Goal: Task Accomplishment & Management: Use online tool/utility

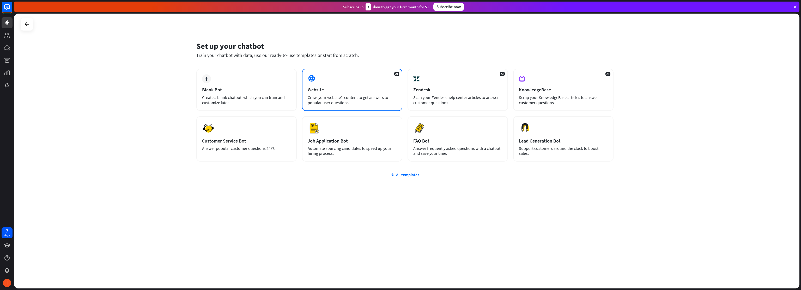
click at [362, 91] on div "Website" at bounding box center [352, 90] width 89 height 6
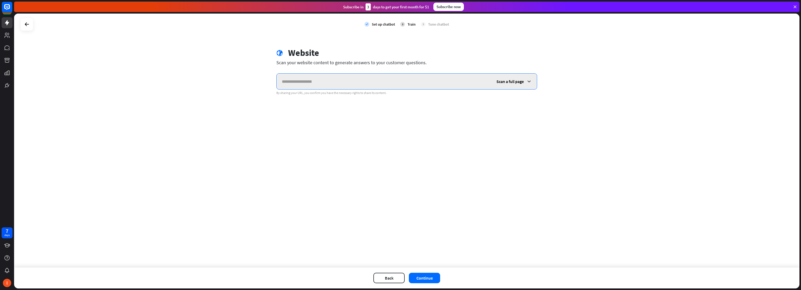
click at [307, 82] on input "text" at bounding box center [384, 82] width 215 height 16
paste input "**********"
type input "**********"
click at [528, 80] on icon at bounding box center [528, 81] width 5 height 5
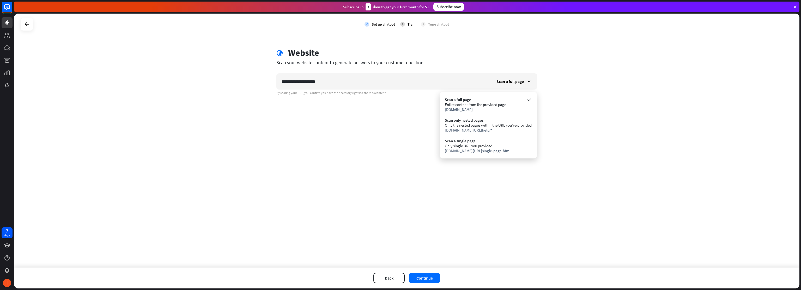
click at [553, 108] on div "**********" at bounding box center [406, 141] width 785 height 254
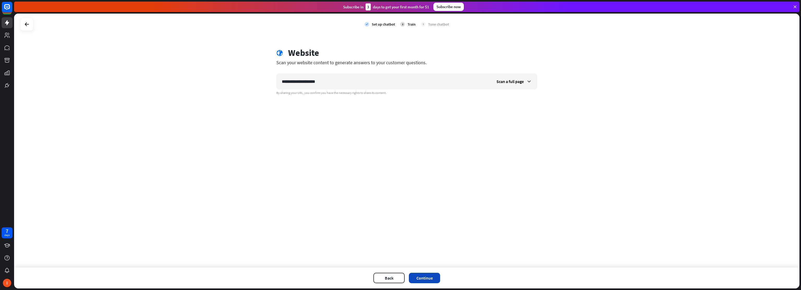
click at [422, 278] on button "Continue" at bounding box center [424, 277] width 31 height 10
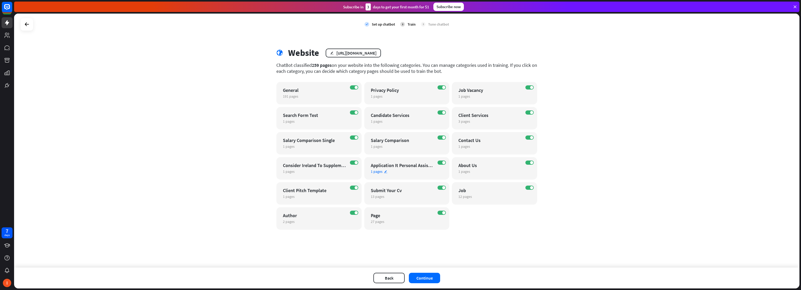
click at [378, 171] on span "1 pages" at bounding box center [377, 171] width 12 height 5
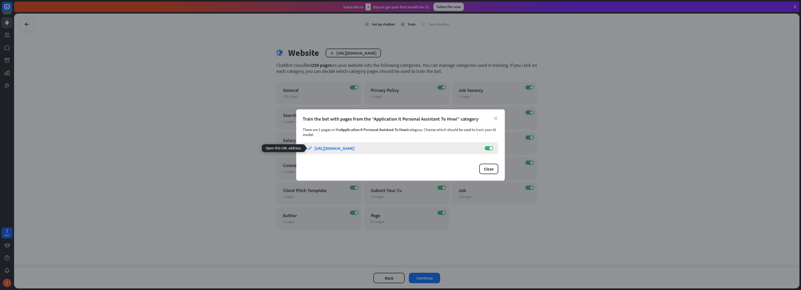
click at [355, 148] on div "[URL][DOMAIN_NAME]" at bounding box center [334, 147] width 40 height 5
click at [488, 170] on button "Close" at bounding box center [488, 168] width 19 height 10
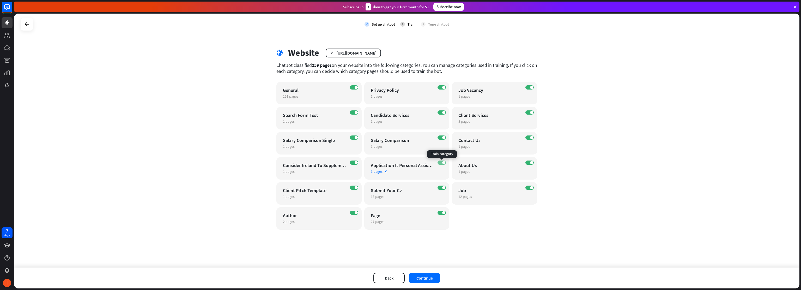
click at [444, 162] on span at bounding box center [443, 162] width 3 height 3
click at [292, 172] on span "1 pages" at bounding box center [289, 171] width 12 height 5
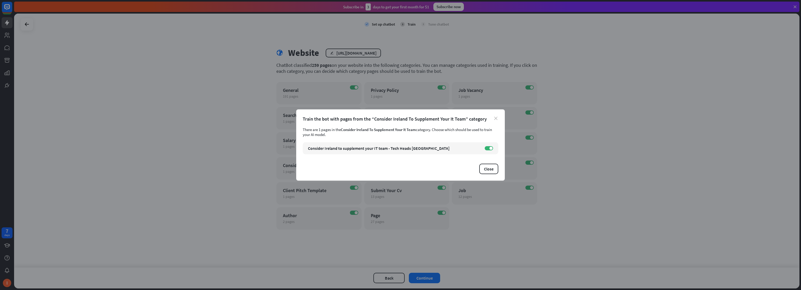
click at [494, 118] on icon "close" at bounding box center [495, 118] width 3 height 3
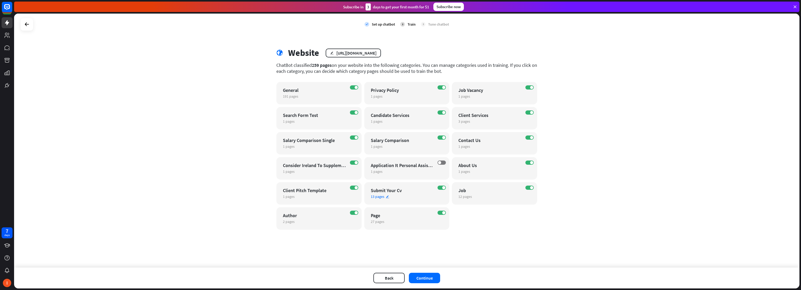
click at [379, 197] on span "13 pages" at bounding box center [378, 196] width 14 height 5
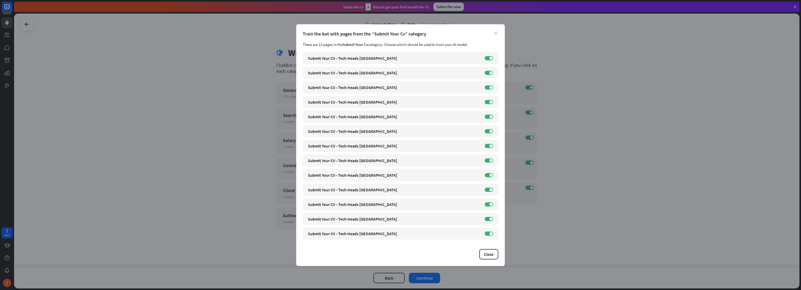
click at [496, 33] on icon "close" at bounding box center [495, 33] width 3 height 3
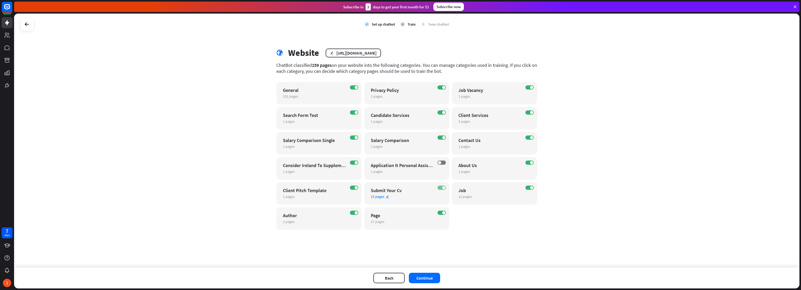
click at [442, 188] on label "ON" at bounding box center [442, 187] width 8 height 4
click at [465, 197] on span "12 pages" at bounding box center [465, 196] width 14 height 5
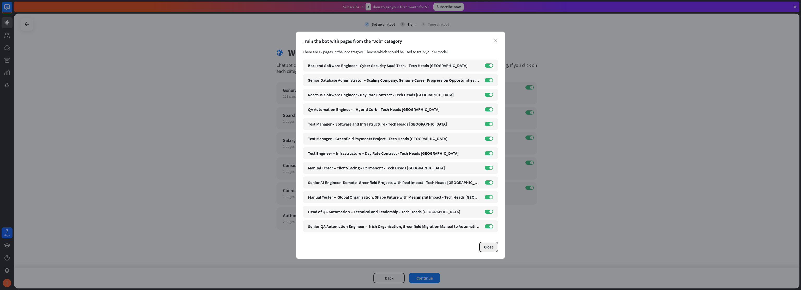
click at [489, 247] on button "Close" at bounding box center [488, 246] width 19 height 10
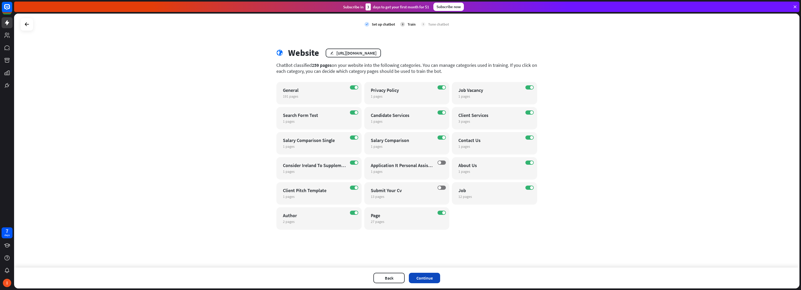
click at [427, 277] on button "Continue" at bounding box center [424, 277] width 31 height 10
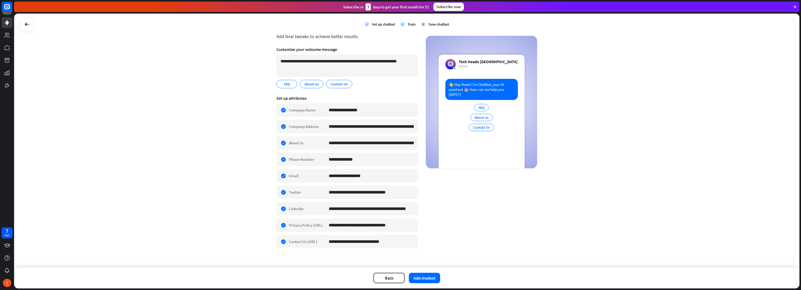
scroll to position [28, 0]
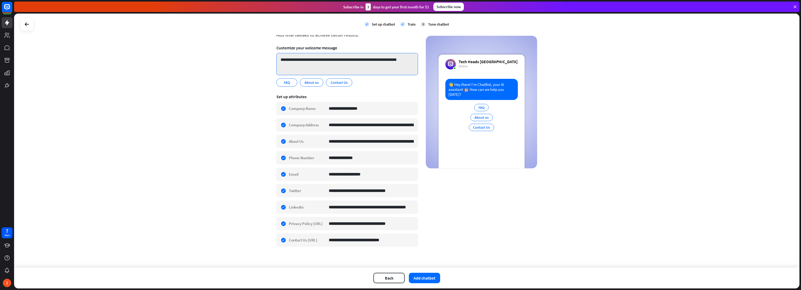
click at [306, 60] on textarea "**********" at bounding box center [347, 64] width 142 height 22
click at [323, 60] on textarea "**********" at bounding box center [347, 64] width 142 height 22
drag, startPoint x: 361, startPoint y: 61, endPoint x: 305, endPoint y: 60, distance: 56.3
click at [305, 60] on textarea "**********" at bounding box center [347, 64] width 142 height 22
click at [381, 89] on section "**********" at bounding box center [347, 65] width 142 height 49
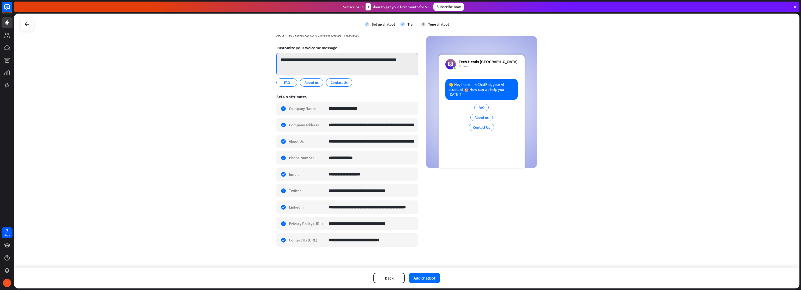
drag, startPoint x: 324, startPoint y: 60, endPoint x: 316, endPoint y: 59, distance: 8.4
click at [302, 61] on textarea "**********" at bounding box center [347, 64] width 142 height 22
click at [331, 62] on textarea "**********" at bounding box center [347, 64] width 142 height 22
drag, startPoint x: 356, startPoint y: 60, endPoint x: 304, endPoint y: 60, distance: 52.4
click at [304, 60] on textarea "**********" at bounding box center [347, 64] width 142 height 22
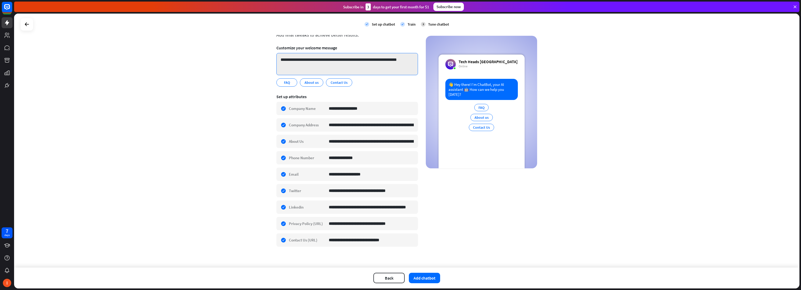
paste textarea "****"
click at [306, 60] on textarea "**********" at bounding box center [347, 64] width 142 height 22
type textarea "**********"
click at [428, 280] on button "Add chatbot" at bounding box center [424, 277] width 31 height 10
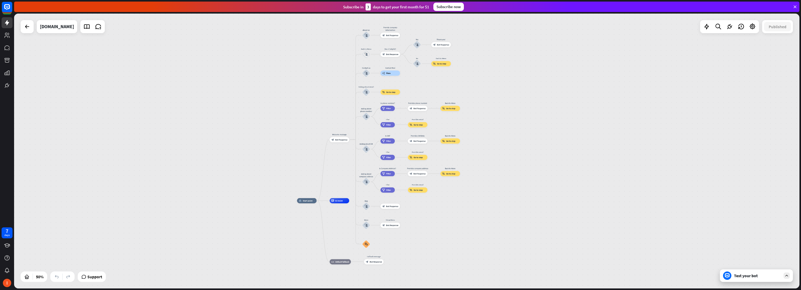
drag, startPoint x: 507, startPoint y: 120, endPoint x: 493, endPoint y: 150, distance: 33.1
click at [493, 150] on div "home_2 Start point Welcome message block_bot_response Bot Response About us blo…" at bounding box center [406, 151] width 785 height 275
click at [755, 274] on div "Test your bot" at bounding box center [757, 275] width 47 height 5
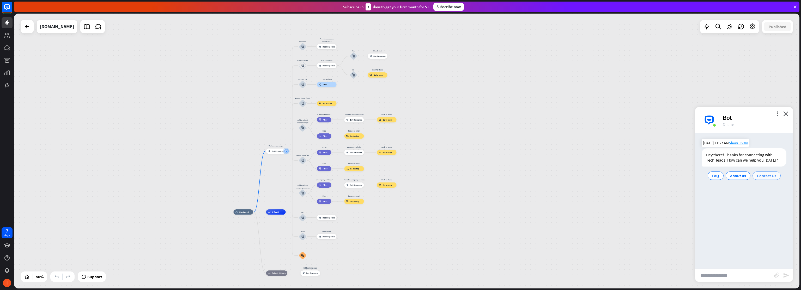
click at [767, 177] on span "Contact Us" at bounding box center [766, 175] width 19 height 5
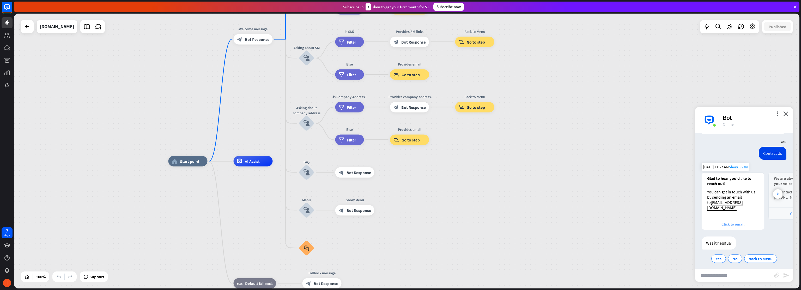
scroll to position [33, 0]
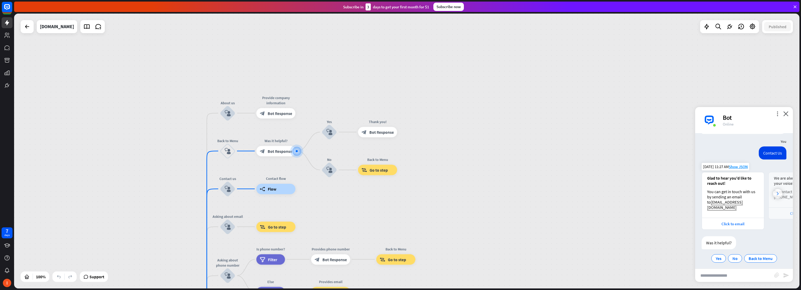
click at [776, 193] on div at bounding box center [777, 193] width 9 height 9
click at [775, 193] on div at bounding box center [777, 193] width 9 height 9
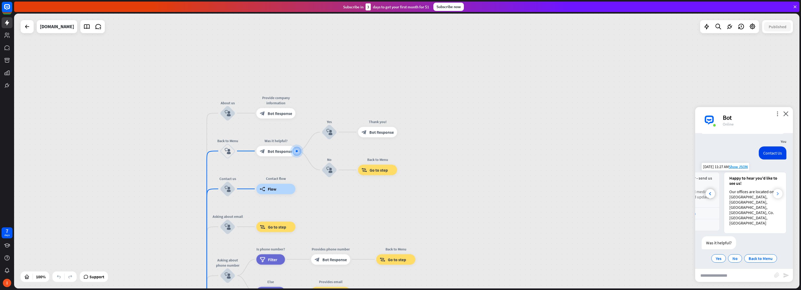
scroll to position [0, 182]
click at [749, 256] on span "Back to Menu" at bounding box center [761, 258] width 24 height 5
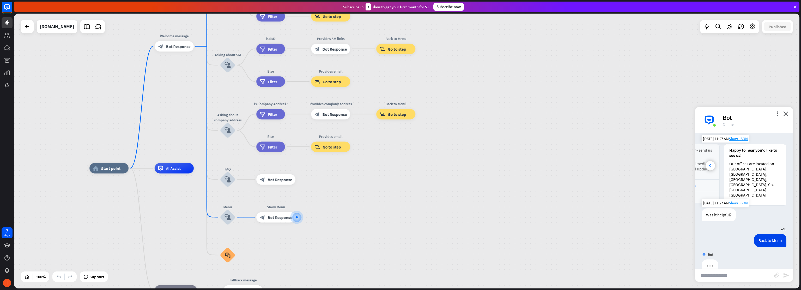
scroll to position [69, 0]
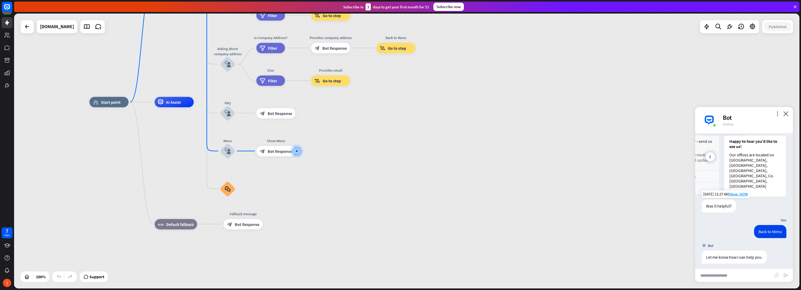
click at [396, 194] on div "home_2 Start point Welcome message block_bot_response Bot Response About us blo…" at bounding box center [481, 239] width 785 height 275
click at [786, 113] on icon "close" at bounding box center [785, 113] width 5 height 5
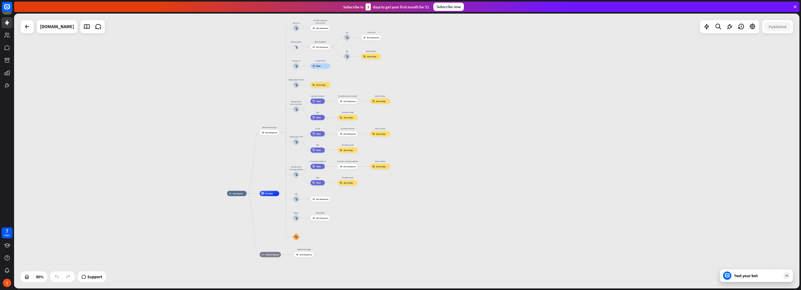
drag, startPoint x: 339, startPoint y: 132, endPoint x: 357, endPoint y: 203, distance: 73.7
click at [357, 203] on div "home_2 Start point Welcome message block_bot_response Bot Response About us blo…" at bounding box center [423, 261] width 393 height 137
click at [6, 10] on rect at bounding box center [6, 6] width 11 height 11
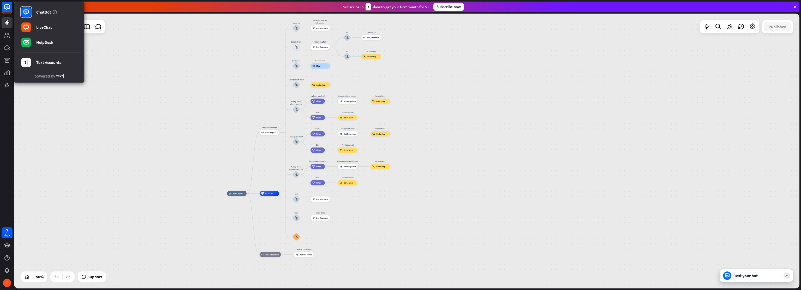
click at [90, 122] on div "home_2 Start point Welcome message block_bot_response Bot Response About us blo…" at bounding box center [406, 151] width 785 height 275
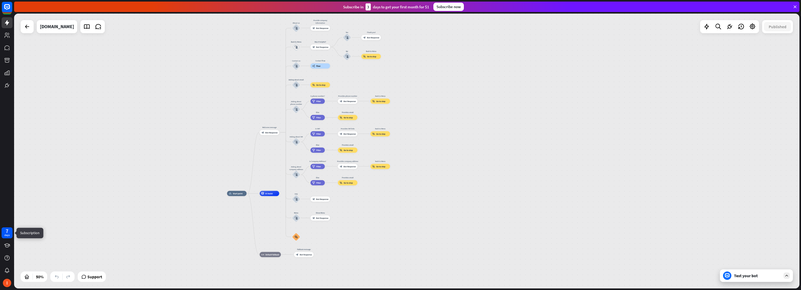
click at [6, 231] on div "7" at bounding box center [7, 230] width 3 height 5
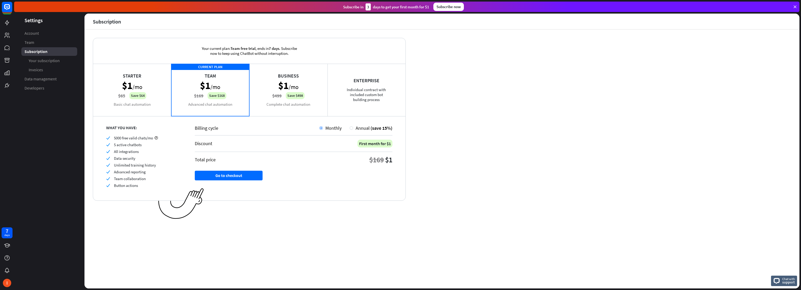
click at [134, 101] on div "Starter $1 /mo $65 Save $64 Basic chat automation" at bounding box center [132, 90] width 78 height 52
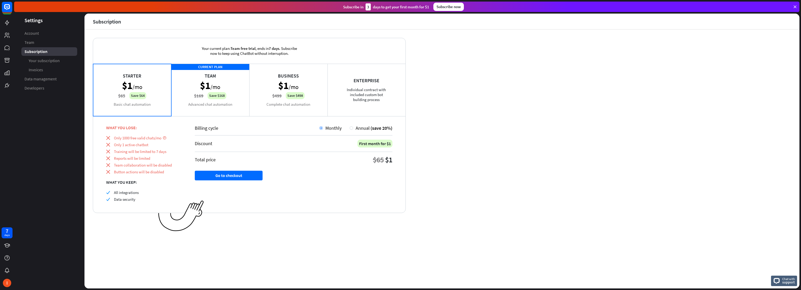
click at [209, 102] on div "CURRENT PLAN Team $1 /mo $169 Save $168 Advanced chat automation" at bounding box center [210, 90] width 78 height 52
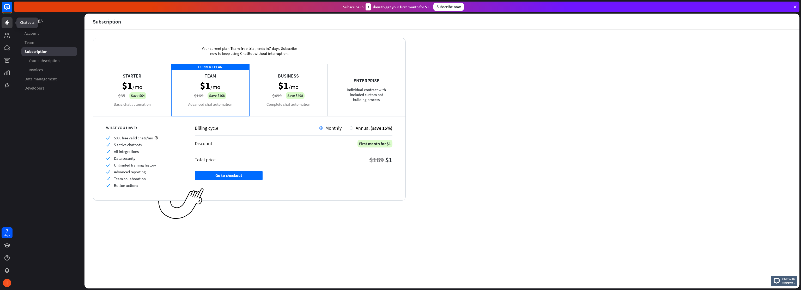
click at [7, 22] on icon at bounding box center [7, 22] width 4 height 5
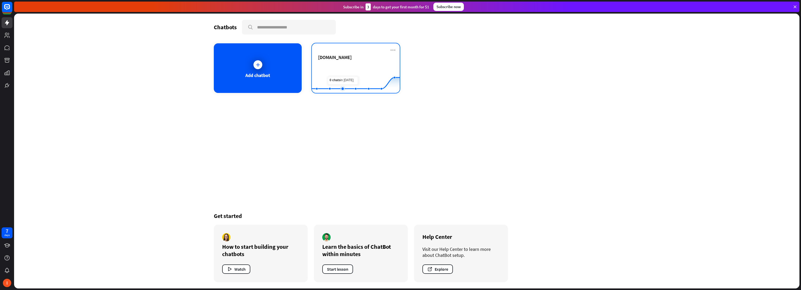
click at [346, 64] on rect at bounding box center [356, 80] width 88 height 33
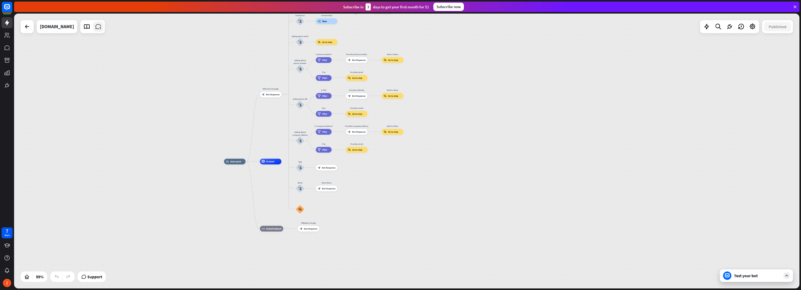
click at [95, 29] on icon at bounding box center [98, 26] width 7 height 7
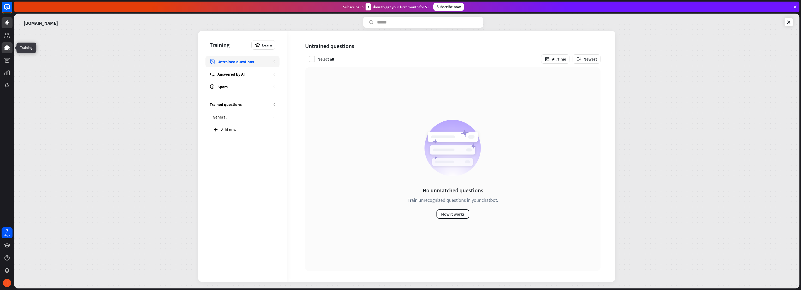
click at [6, 47] on icon at bounding box center [6, 47] width 5 height 5
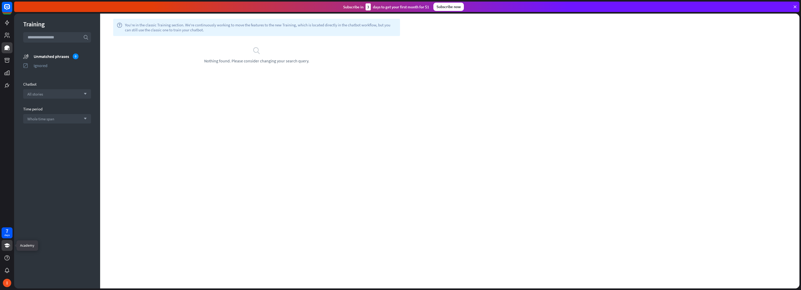
click at [10, 245] on icon at bounding box center [7, 245] width 6 height 6
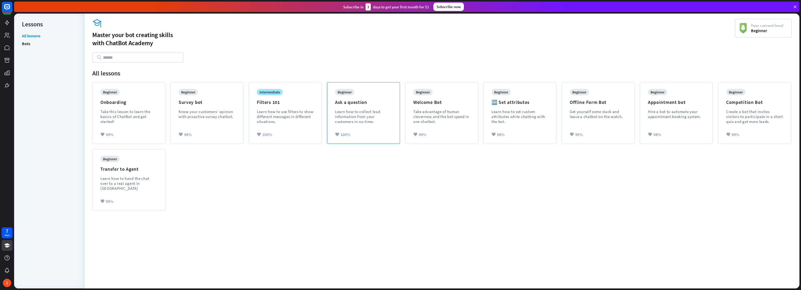
click at [381, 118] on div "Learn how to collect lead information from your customers in no-time." at bounding box center [363, 116] width 57 height 15
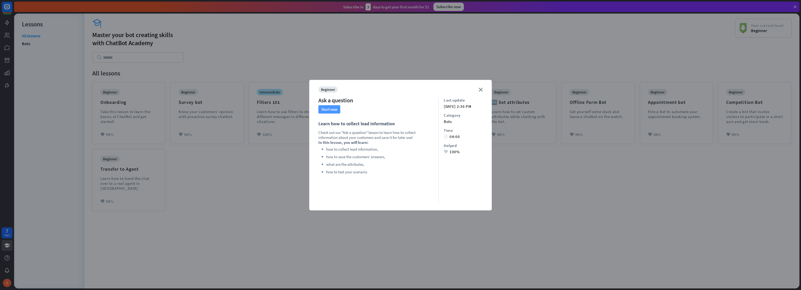
click at [326, 106] on button "Start now" at bounding box center [329, 109] width 22 height 8
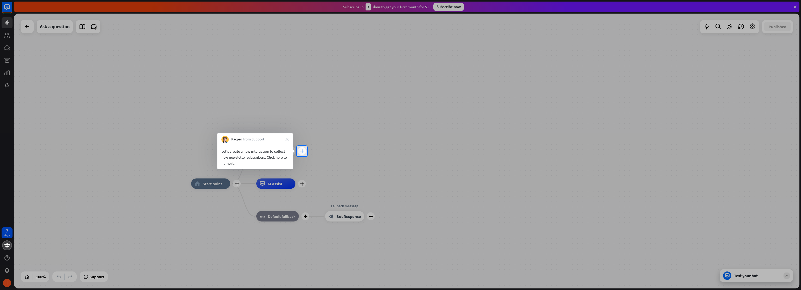
click at [301, 154] on div "plus" at bounding box center [302, 151] width 8 height 8
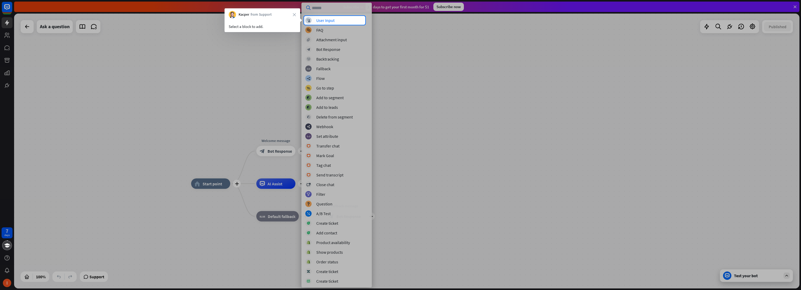
click at [324, 107] on div at bounding box center [400, 157] width 801 height 265
click at [326, 21] on div "User Input" at bounding box center [325, 20] width 18 height 5
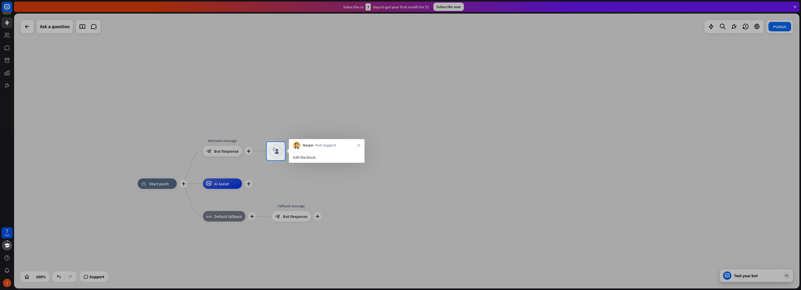
click at [318, 157] on div "Edit the block." at bounding box center [326, 157] width 67 height 6
click at [311, 159] on div "Edit the block." at bounding box center [326, 157] width 67 height 6
click at [278, 152] on icon "block_user_input" at bounding box center [276, 151] width 6 height 6
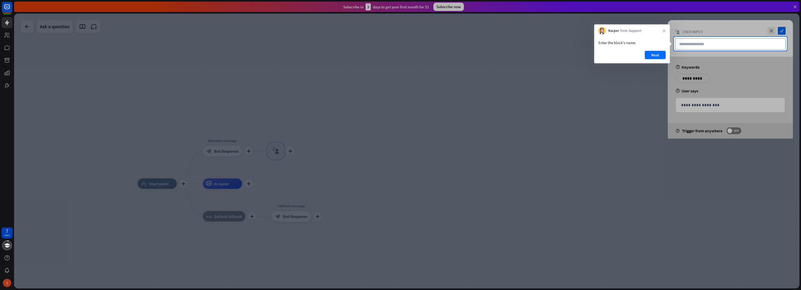
click at [687, 44] on input "text" at bounding box center [730, 43] width 111 height 11
type input "**********"
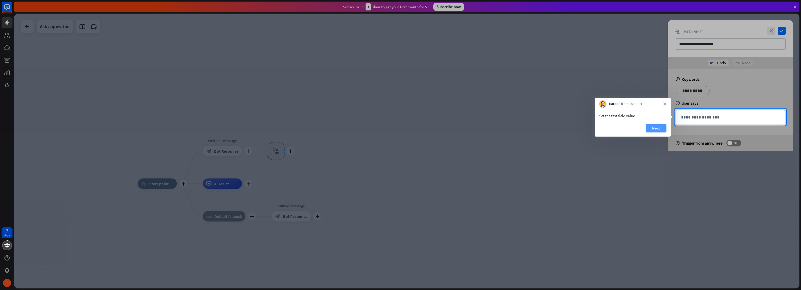
click at [663, 129] on button "Next" at bounding box center [656, 128] width 21 height 8
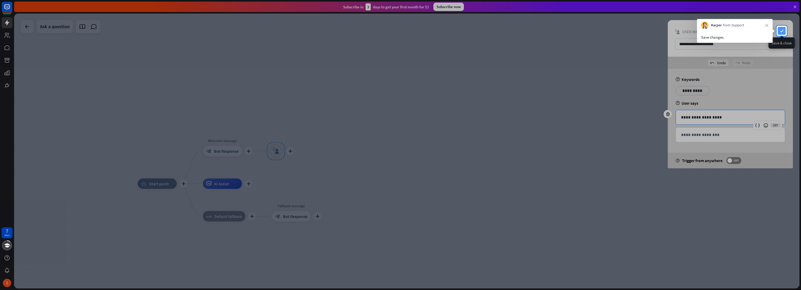
click at [784, 30] on icon "check" at bounding box center [782, 31] width 8 height 8
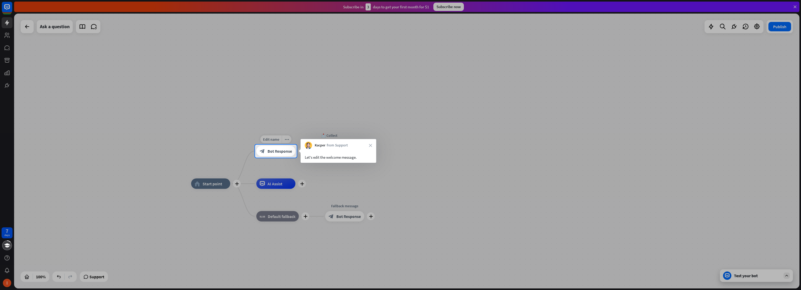
click at [286, 151] on span "Bot Response" at bounding box center [280, 150] width 25 height 5
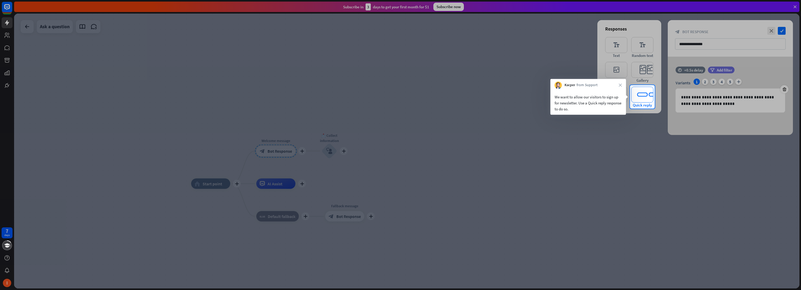
click at [652, 94] on icon "editor_quick_replies" at bounding box center [642, 95] width 22 height 16
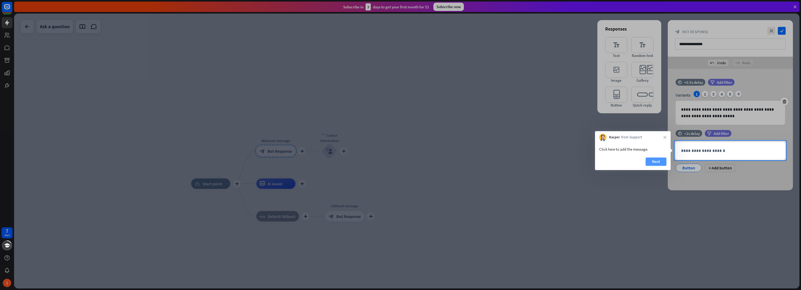
click at [657, 161] on button "Next" at bounding box center [656, 161] width 21 height 8
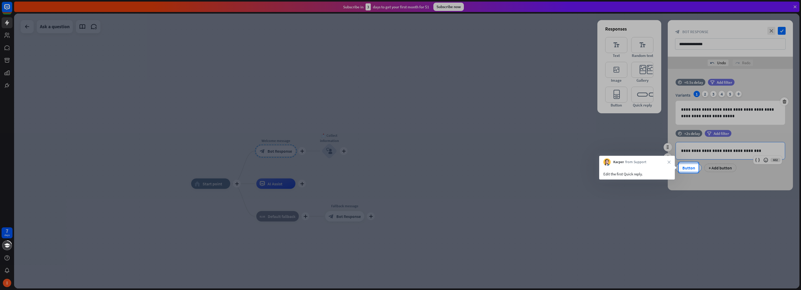
click at [687, 168] on div "Button" at bounding box center [688, 168] width 17 height 8
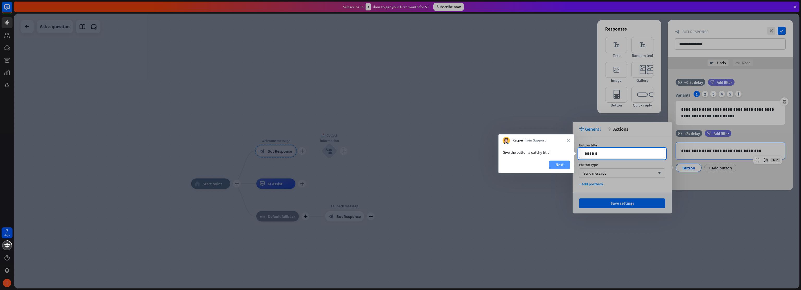
click at [565, 162] on button "Next" at bounding box center [559, 164] width 21 height 8
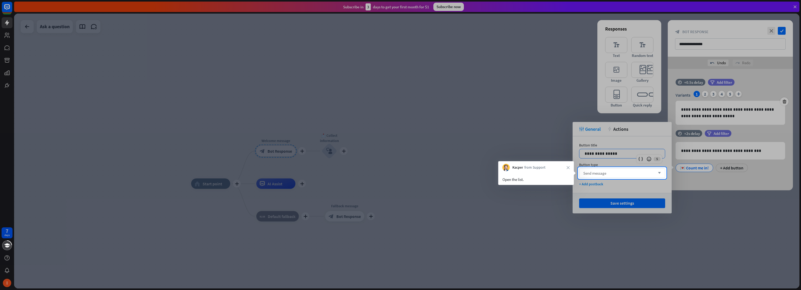
click at [610, 173] on div "Send message arrow_down" at bounding box center [622, 172] width 86 height 9
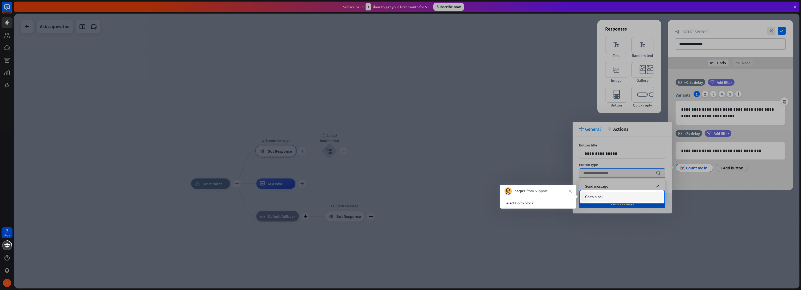
click at [613, 195] on div "Go to block" at bounding box center [622, 196] width 82 height 10
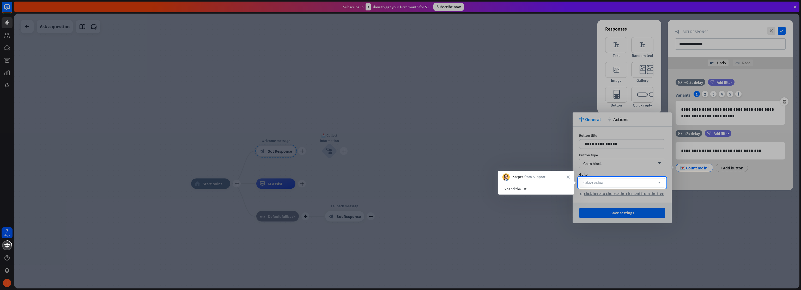
click at [611, 182] on div "Select value arrow_down" at bounding box center [622, 182] width 86 height 9
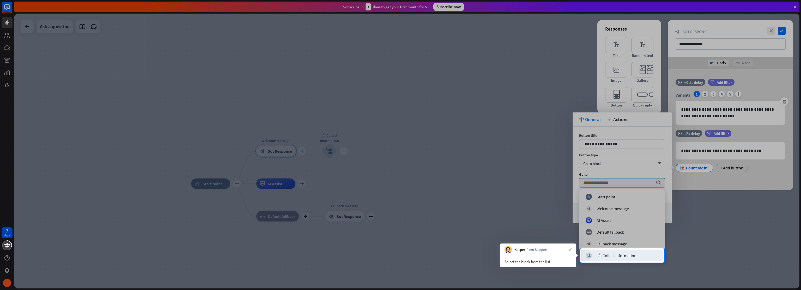
click at [620, 258] on div "block_user_input 📩 Collect information" at bounding box center [622, 255] width 73 height 6
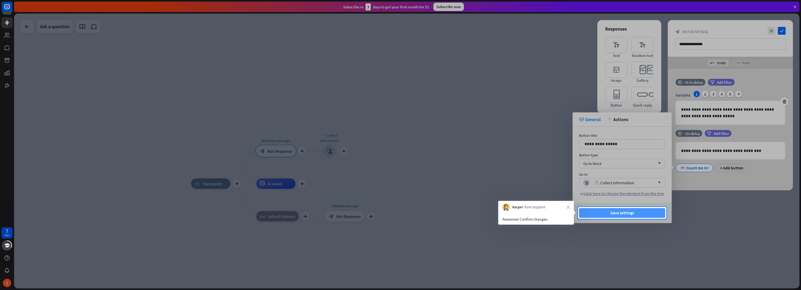
click at [621, 216] on button "Save settings" at bounding box center [622, 213] width 86 height 10
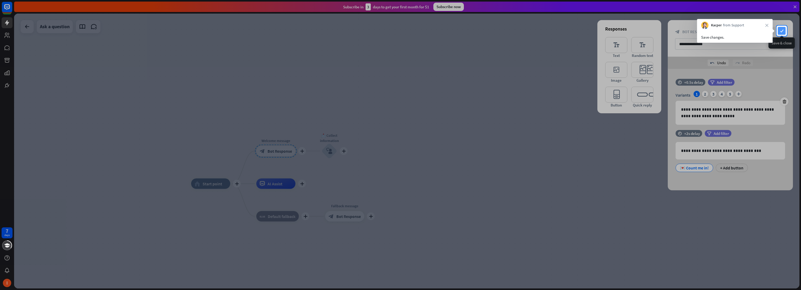
click at [782, 29] on icon "check" at bounding box center [782, 31] width 8 height 8
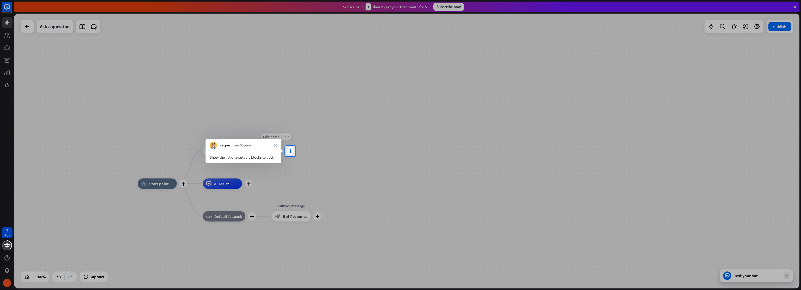
click at [293, 151] on div "plus" at bounding box center [290, 151] width 8 height 8
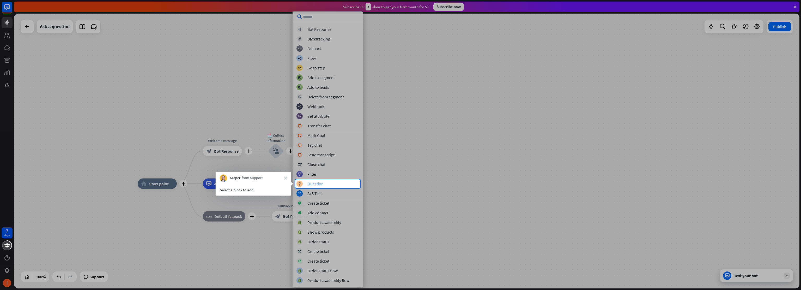
click at [319, 184] on div "Question" at bounding box center [315, 183] width 16 height 5
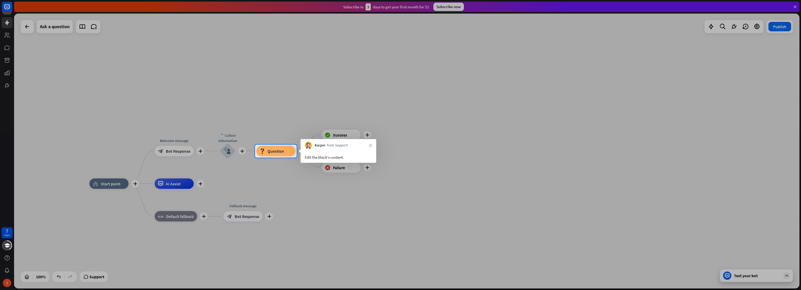
click at [340, 151] on div "Edit the block's content." at bounding box center [339, 156] width 76 height 14
click at [281, 152] on span "Question" at bounding box center [276, 150] width 16 height 5
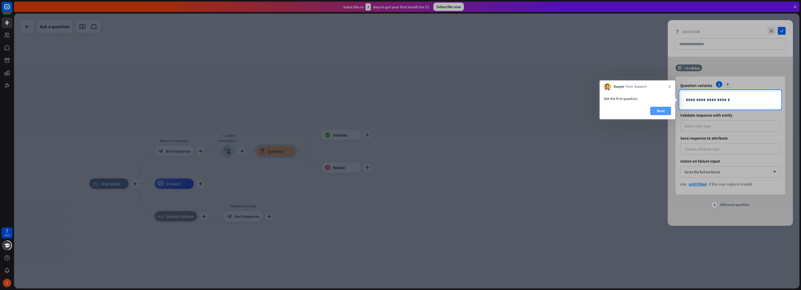
click at [659, 110] on button "Next" at bounding box center [660, 111] width 21 height 8
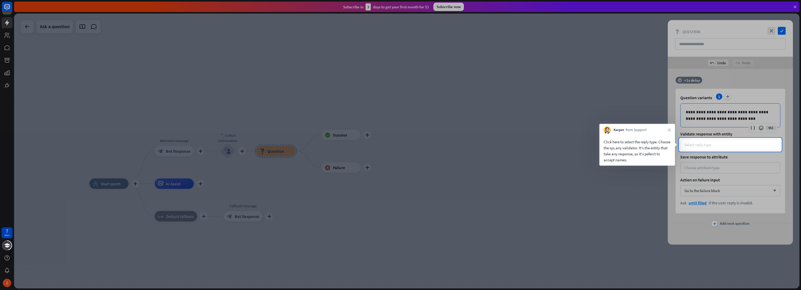
click at [713, 146] on div "Select reply type" at bounding box center [730, 144] width 92 height 5
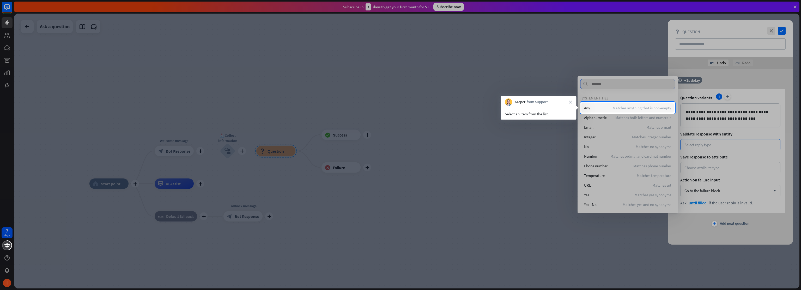
click at [636, 105] on div "Any Matches anything that is non-empty" at bounding box center [627, 107] width 92 height 9
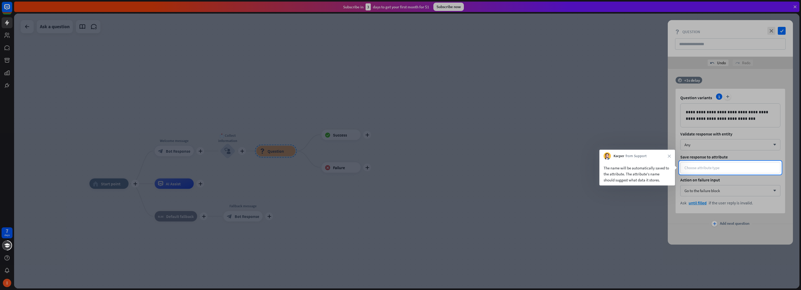
click at [638, 165] on div "The name will be automatically saved to the attribute. The attribute's name sho…" at bounding box center [637, 174] width 67 height 18
click at [685, 162] on div "Choose attribute type" at bounding box center [730, 167] width 100 height 11
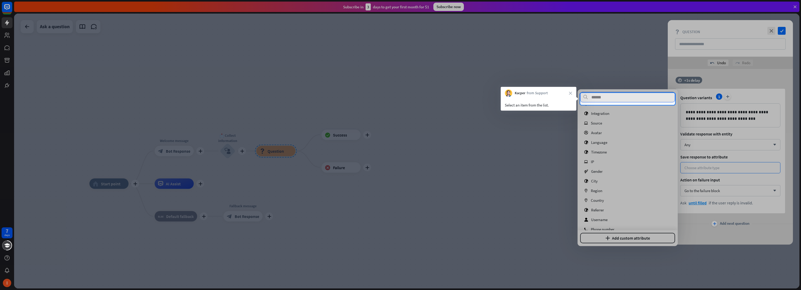
scroll to position [27, 0]
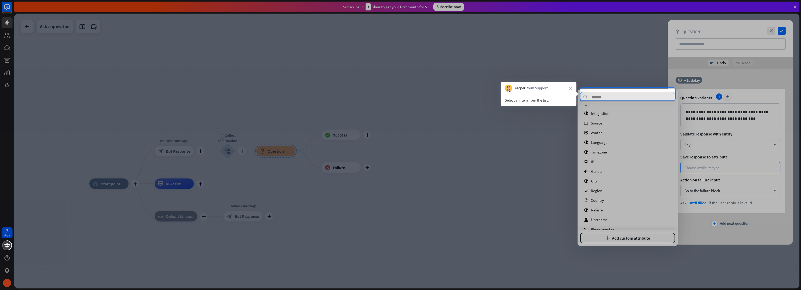
drag, startPoint x: 613, startPoint y: 99, endPoint x: 615, endPoint y: 127, distance: 28.5
click at [613, 99] on input "text" at bounding box center [627, 97] width 95 height 10
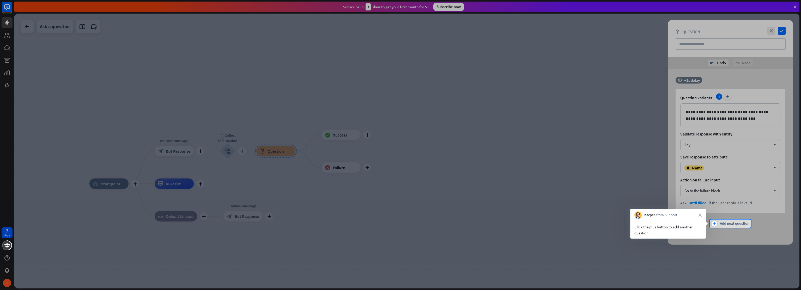
click at [724, 224] on span "Add next question" at bounding box center [734, 224] width 29 height 6
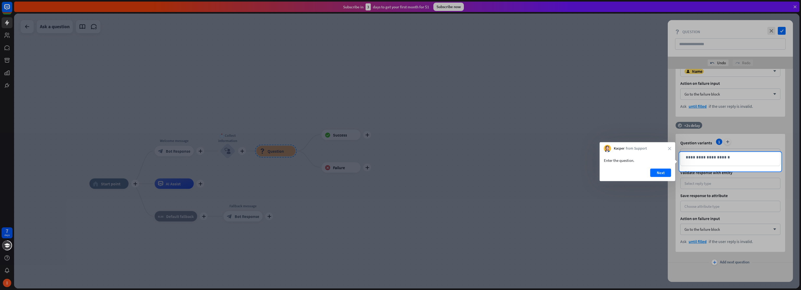
scroll to position [98, 0]
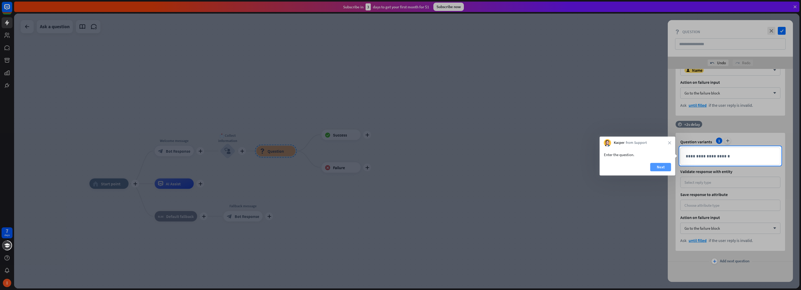
click at [658, 167] on button "Next" at bounding box center [660, 167] width 21 height 8
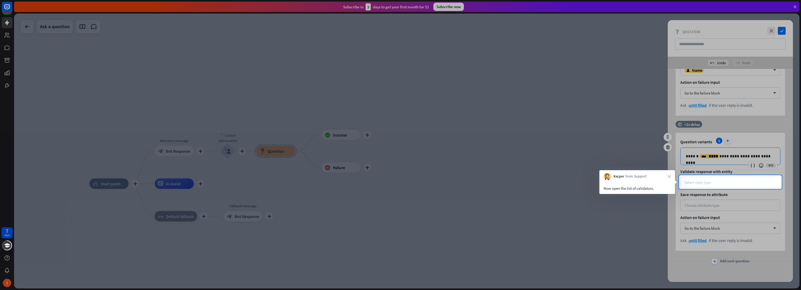
click at [714, 184] on div "Select reply type" at bounding box center [730, 182] width 92 height 5
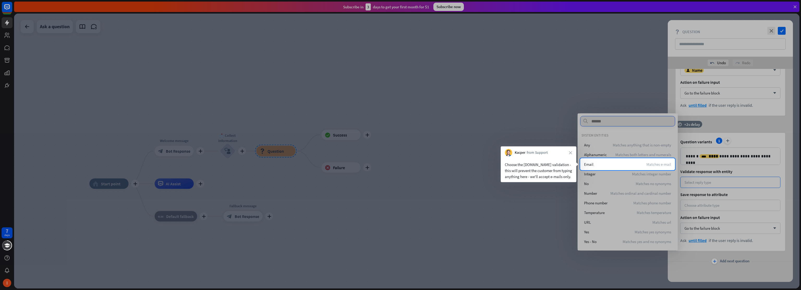
click at [628, 171] on div at bounding box center [400, 230] width 801 height 120
click at [621, 160] on div "Email Matches e-mail" at bounding box center [627, 163] width 92 height 9
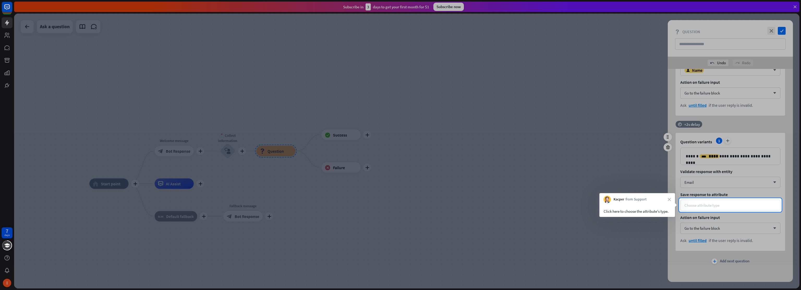
click at [693, 205] on div "Choose attribute type" at bounding box center [701, 205] width 35 height 5
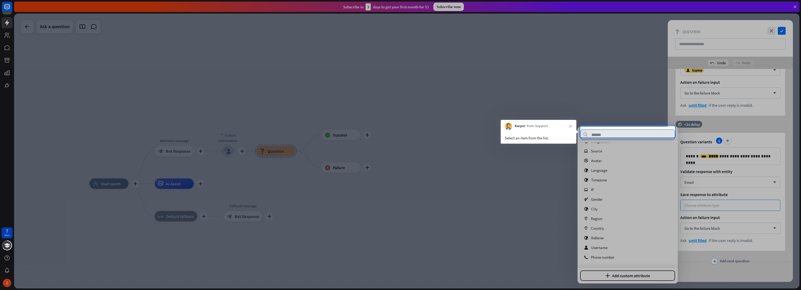
scroll to position [37, 0]
click at [612, 129] on div at bounding box center [627, 134] width 95 height 10
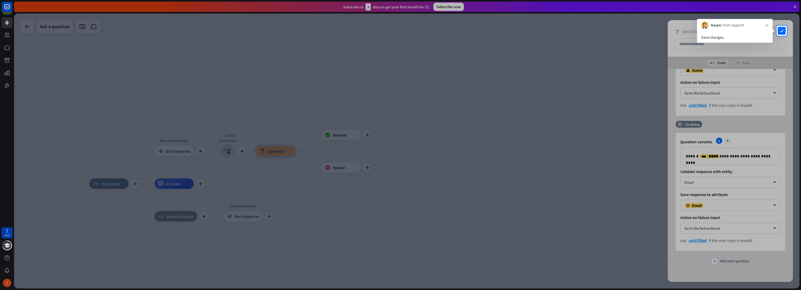
click at [746, 30] on div "Save changes." at bounding box center [735, 36] width 76 height 14
click at [768, 25] on icon "close" at bounding box center [766, 25] width 3 height 3
click at [768, 29] on div "Save changes." at bounding box center [735, 36] width 76 height 14
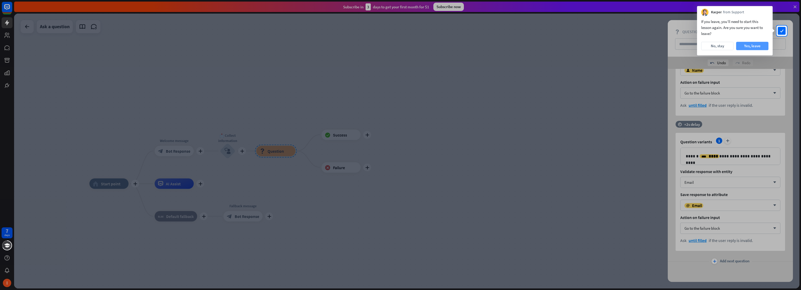
click at [749, 47] on button "Yes, leave" at bounding box center [752, 46] width 32 height 8
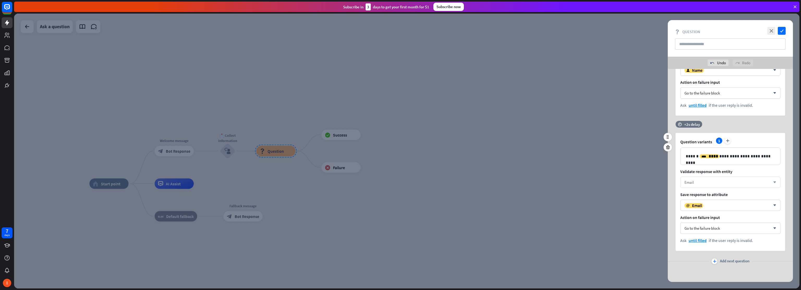
click at [713, 181] on div "Email" at bounding box center [727, 182] width 86 height 5
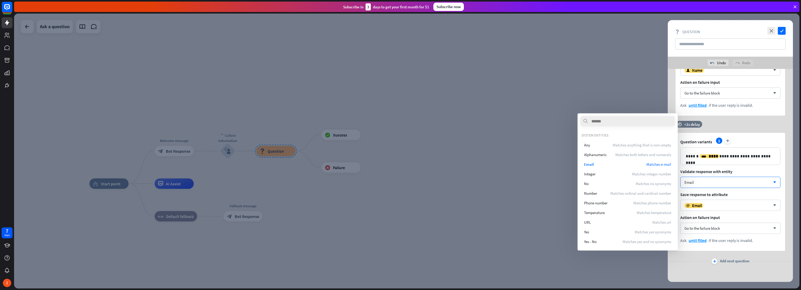
click at [757, 168] on div "**********" at bounding box center [731, 192] width 110 height 118
